Goal: Transaction & Acquisition: Purchase product/service

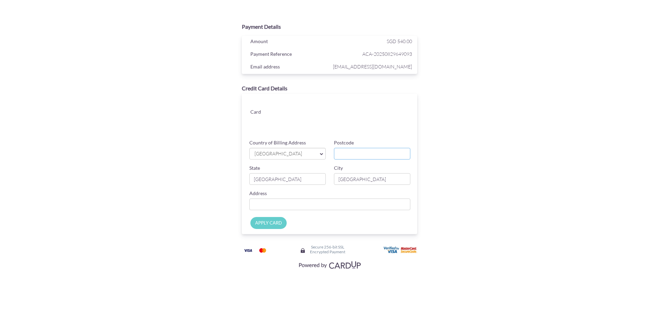
click at [349, 155] on input "Postcode" at bounding box center [372, 154] width 76 height 12
type input "534080"
click at [294, 202] on input "Country of Billing Address" at bounding box center [329, 205] width 161 height 12
type input "[STREET_ADDRESS]"
click at [266, 226] on input "APPLY CARD" at bounding box center [268, 223] width 36 height 12
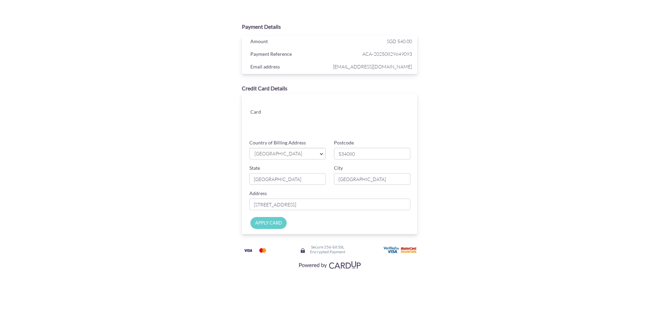
type input "Applying..."
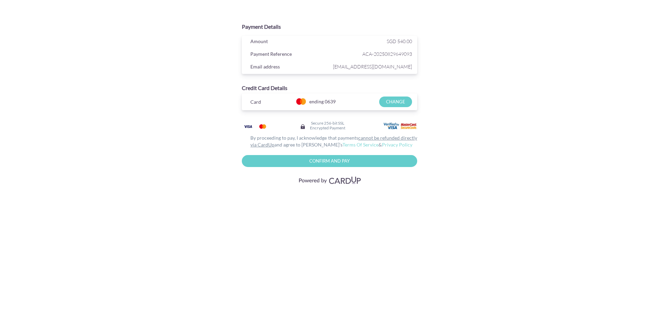
click at [351, 160] on input "Confirm and Pay" at bounding box center [329, 161] width 175 height 12
type input "Please wait..."
